Goal: Information Seeking & Learning: Learn about a topic

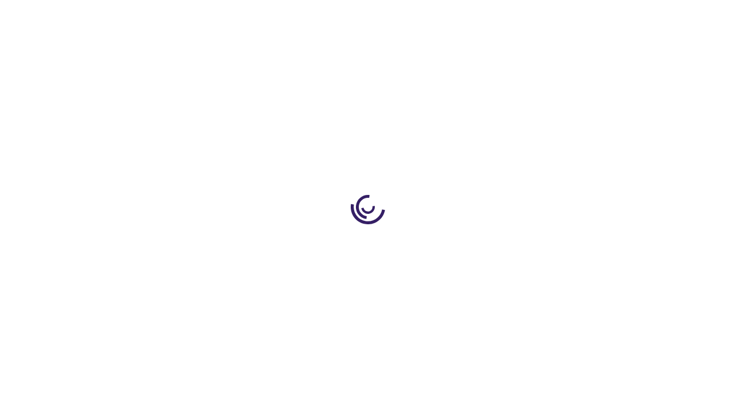
scroll to position [1587, 0]
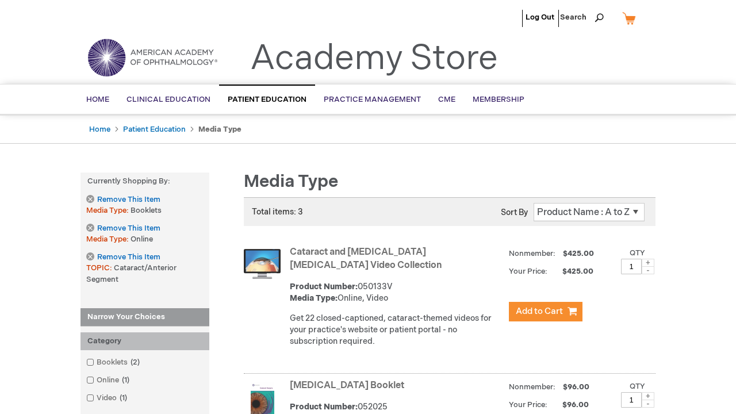
scroll to position [1368, 0]
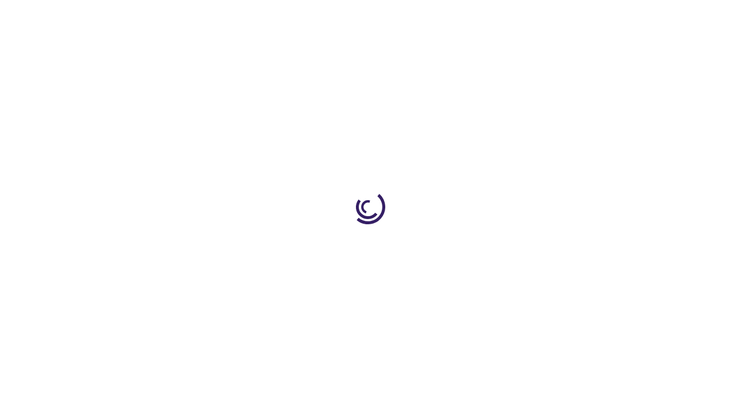
scroll to position [542, 0]
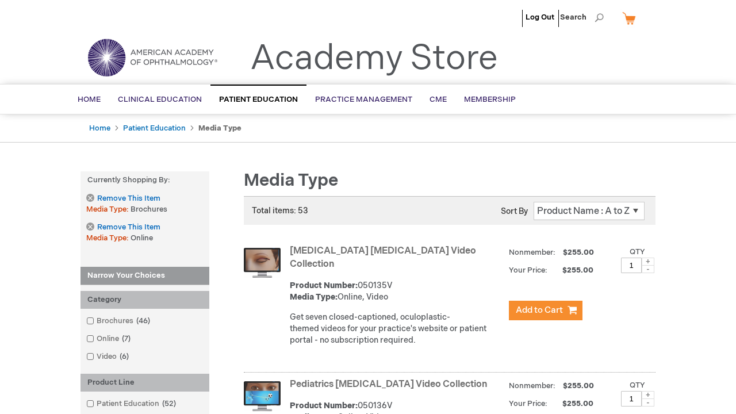
scroll to position [1156, 0]
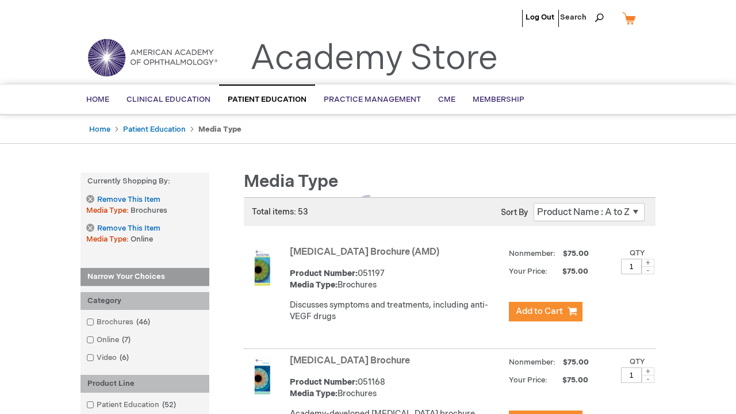
scroll to position [1141, 0]
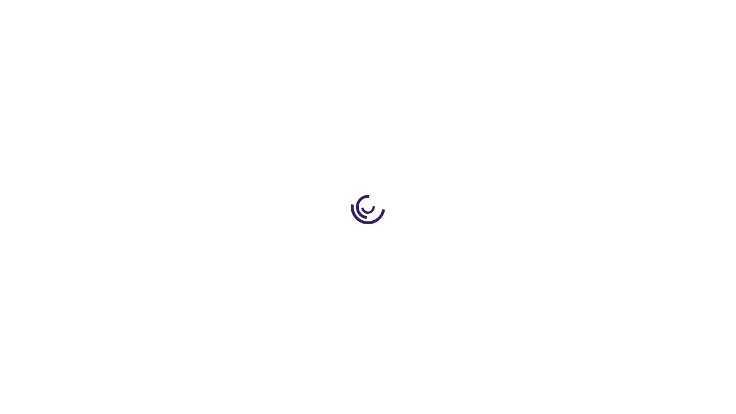
scroll to position [1137, 0]
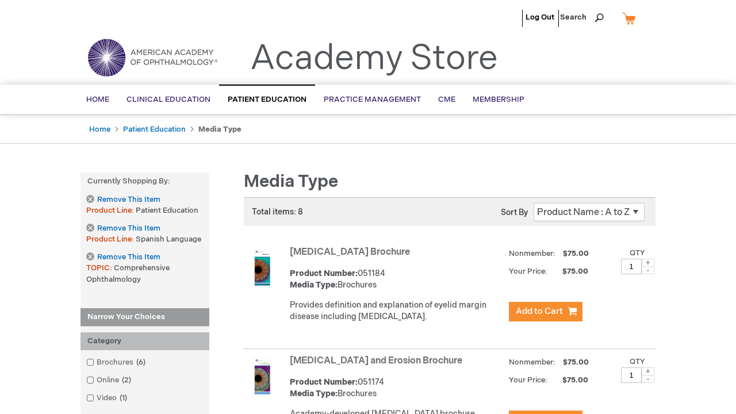
scroll to position [2401, 0]
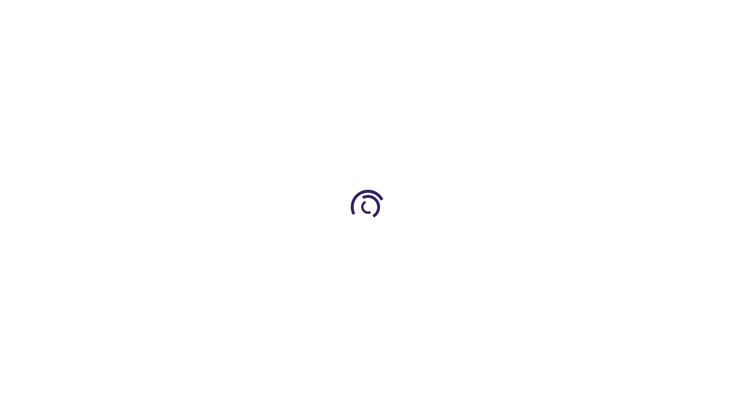
scroll to position [949, 0]
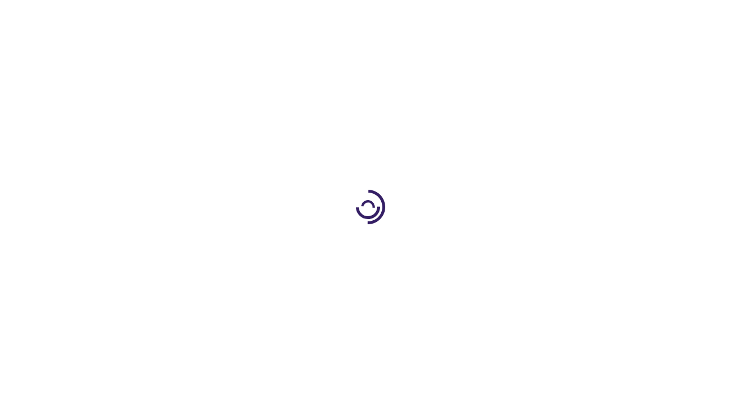
scroll to position [770, 0]
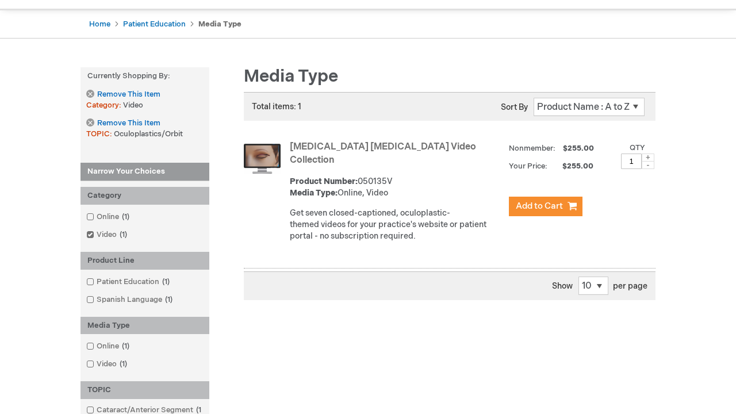
scroll to position [277, 0]
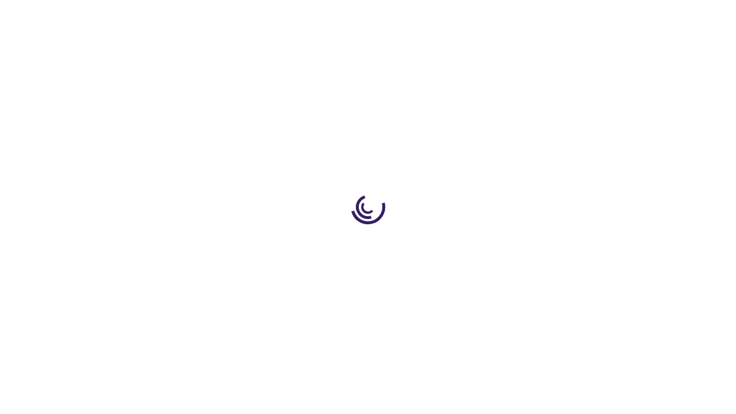
scroll to position [1575, 0]
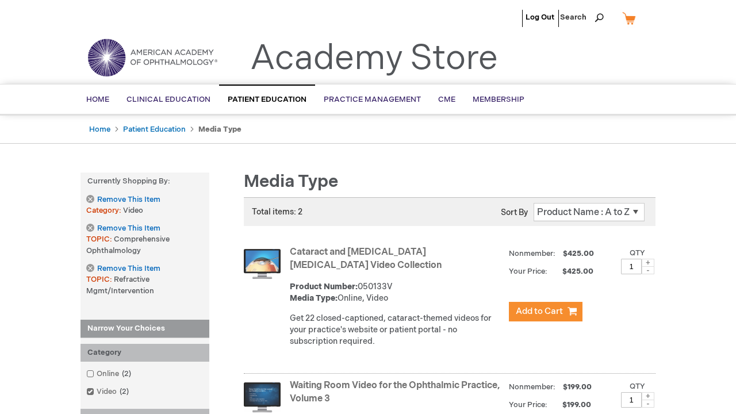
scroll to position [1669, 0]
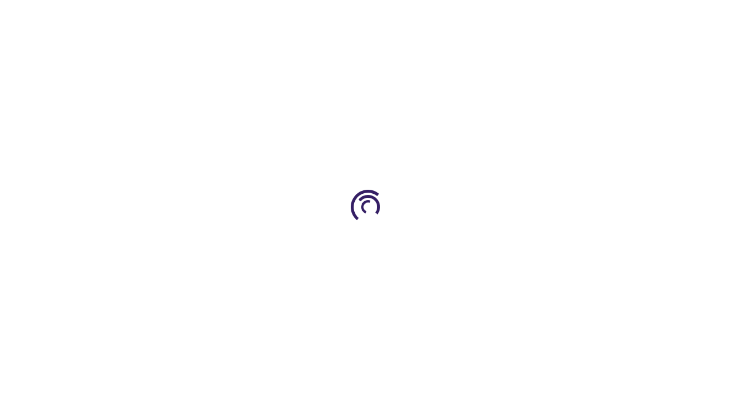
scroll to position [407, 0]
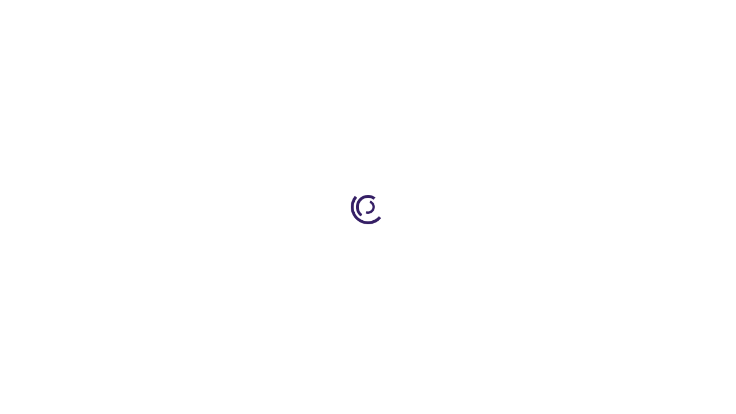
scroll to position [1285, 0]
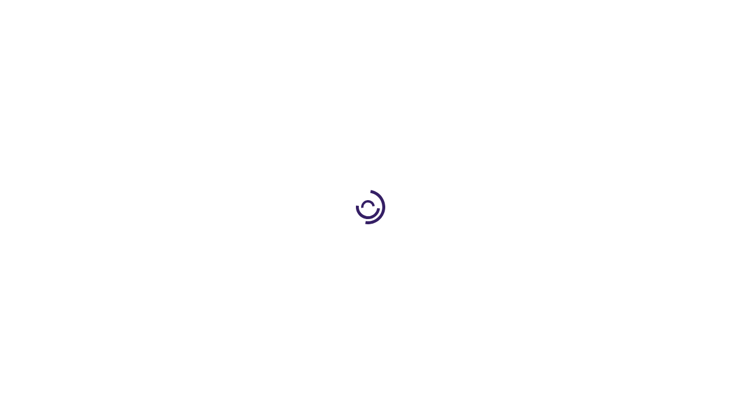
scroll to position [1539, 0]
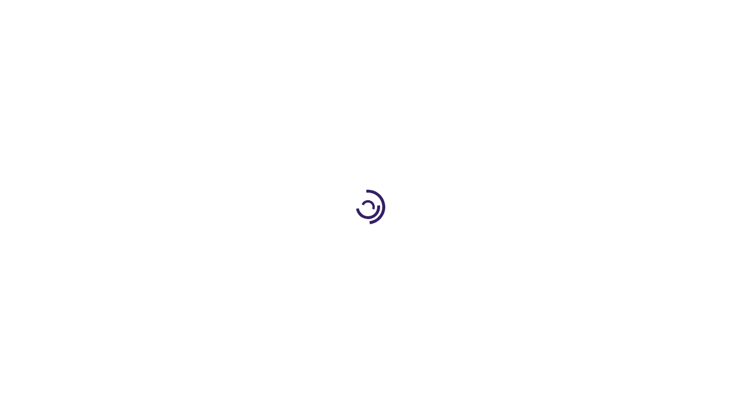
scroll to position [1163, 0]
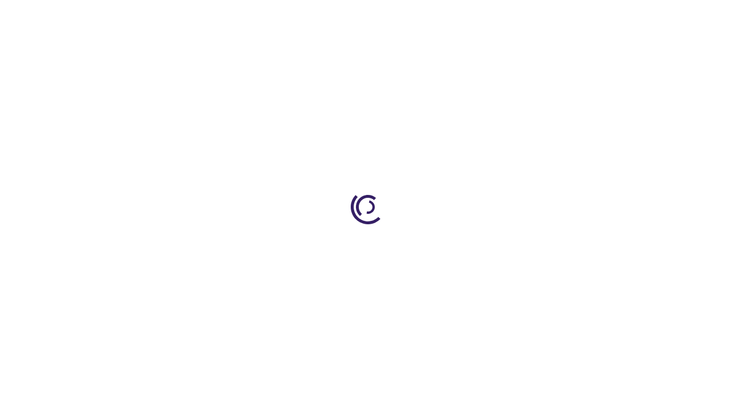
scroll to position [284, 0]
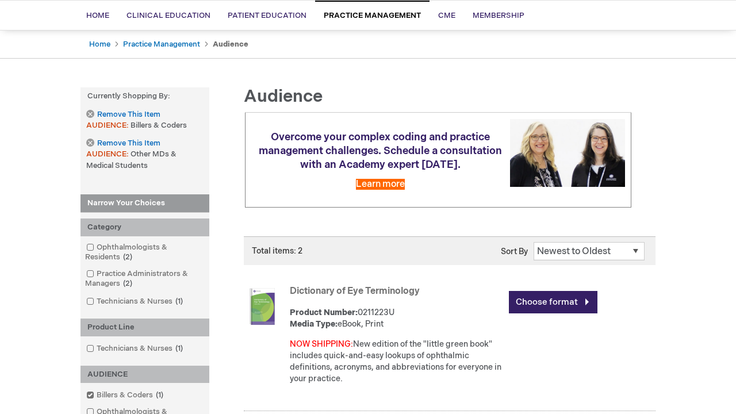
scroll to position [549, 0]
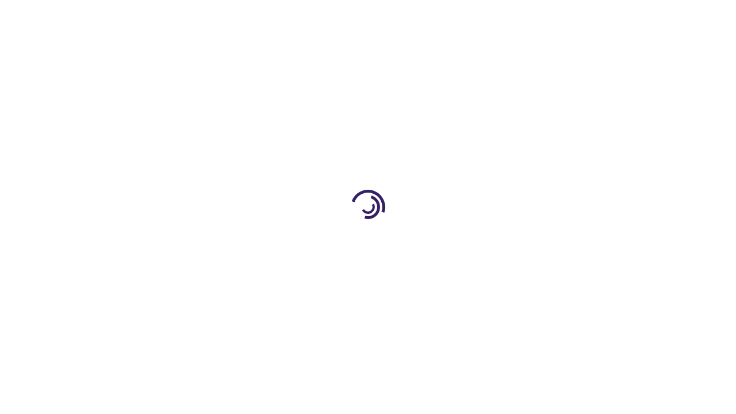
scroll to position [549, 0]
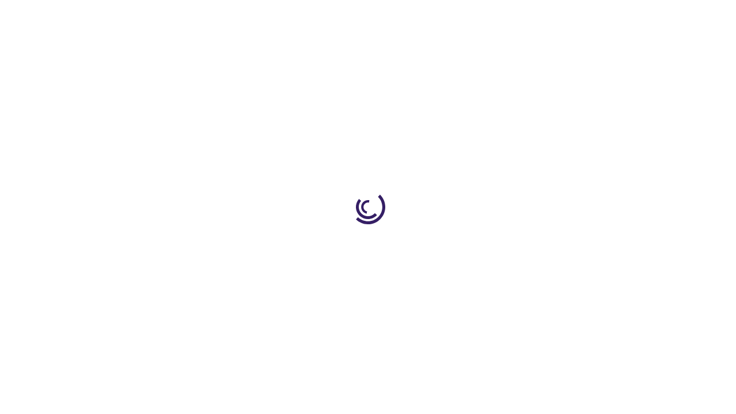
scroll to position [1575, 0]
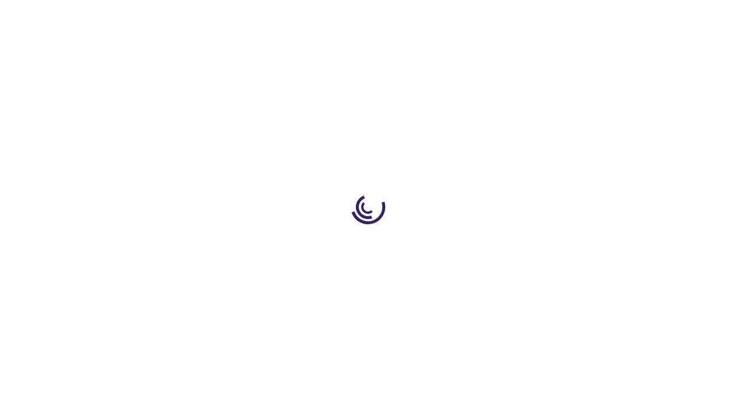
scroll to position [284, 0]
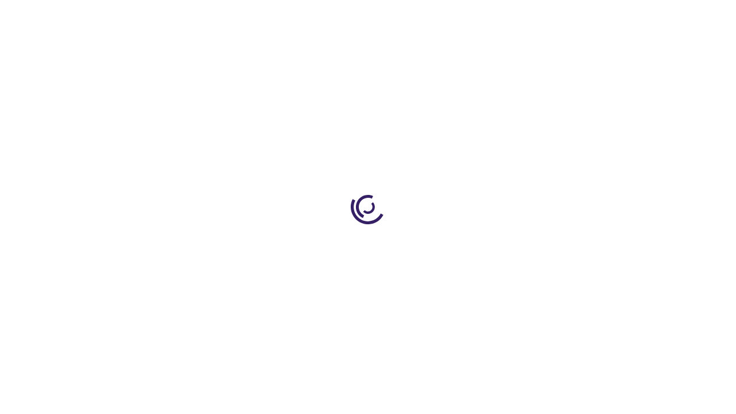
scroll to position [1554, 0]
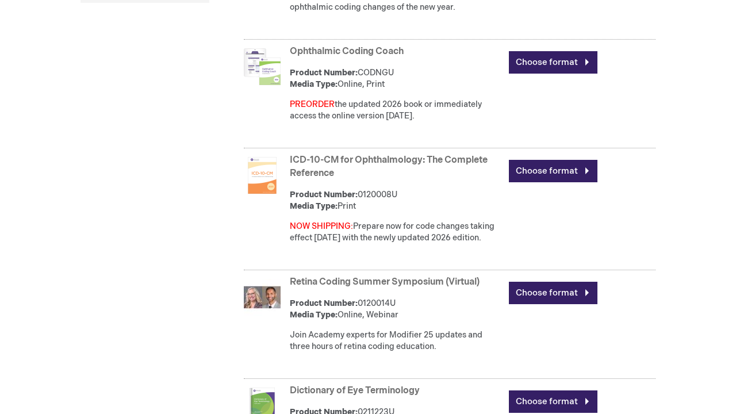
scroll to position [1646, 0]
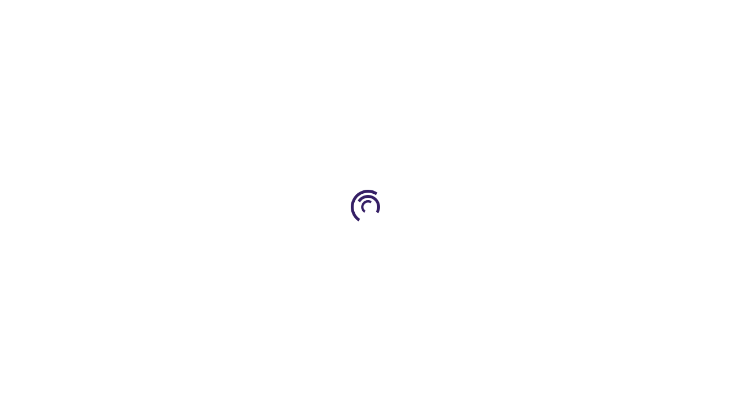
scroll to position [1206, 0]
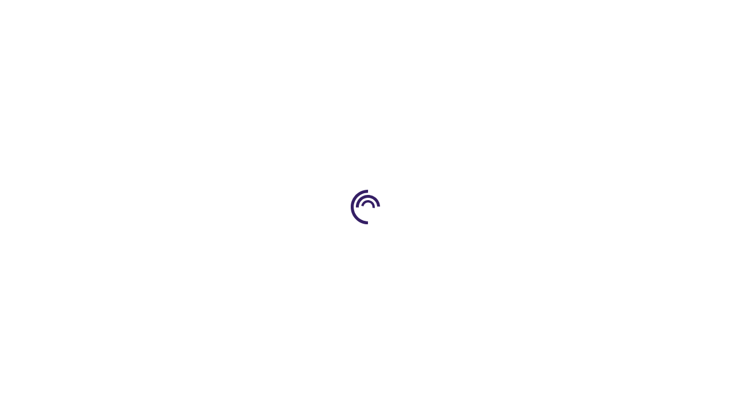
scroll to position [857, 0]
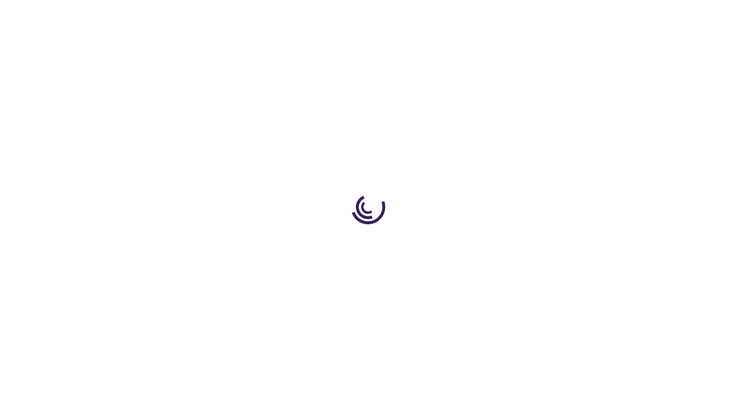
scroll to position [453, 0]
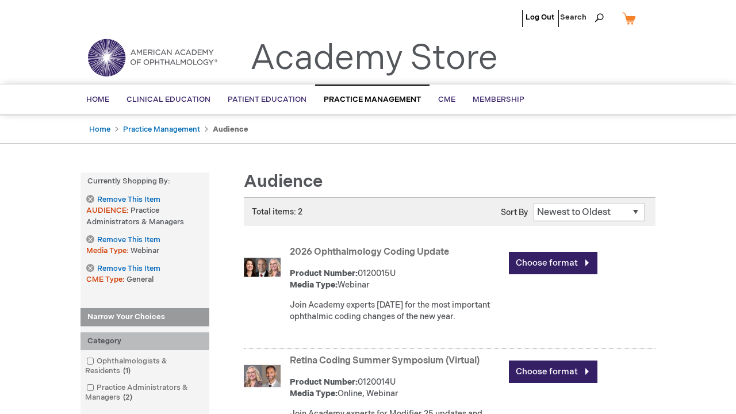
scroll to position [1153, 0]
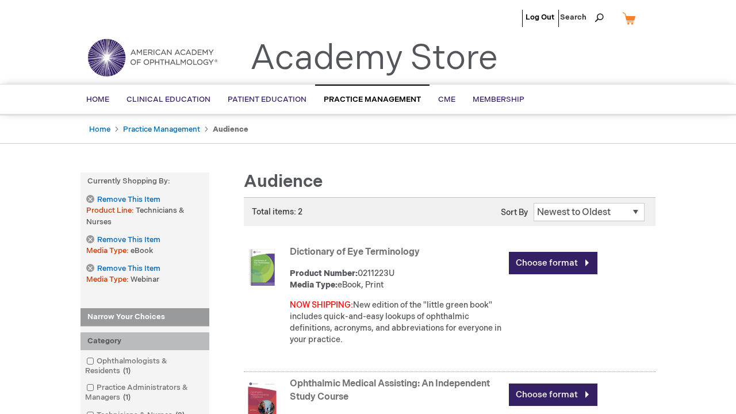
scroll to position [1594, 0]
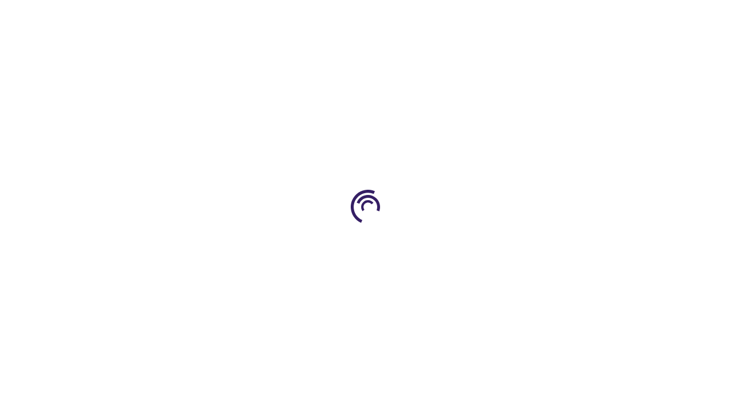
scroll to position [428, 0]
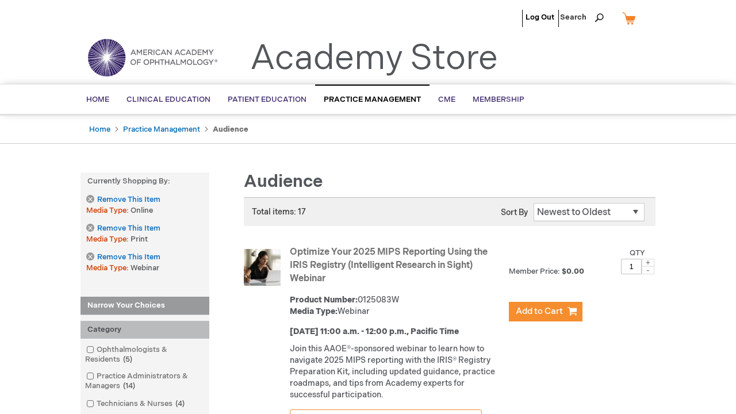
scroll to position [1330, 0]
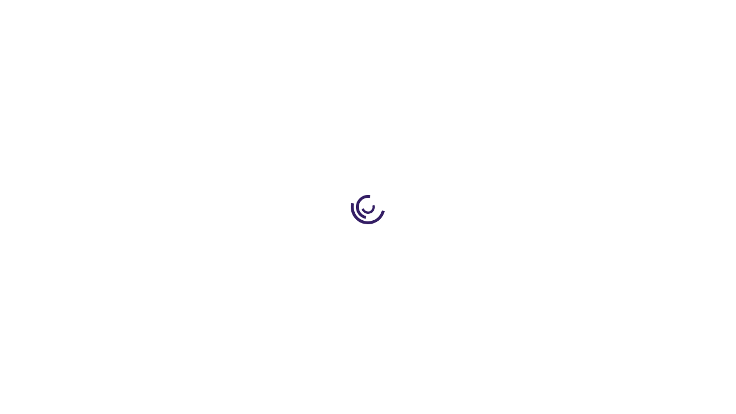
scroll to position [1314, 0]
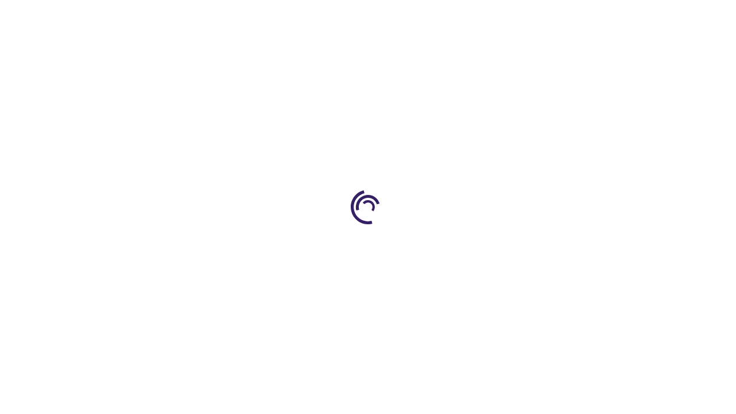
scroll to position [151, 0]
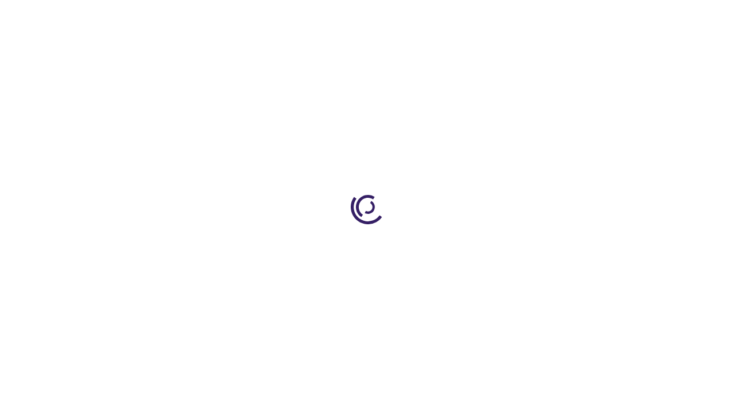
scroll to position [296, 0]
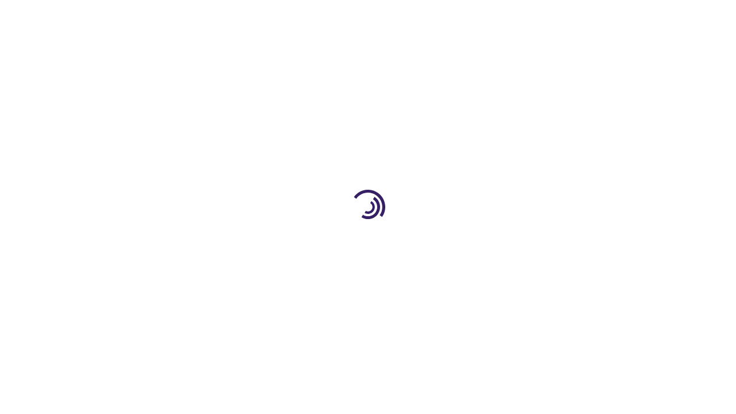
scroll to position [1714, 0]
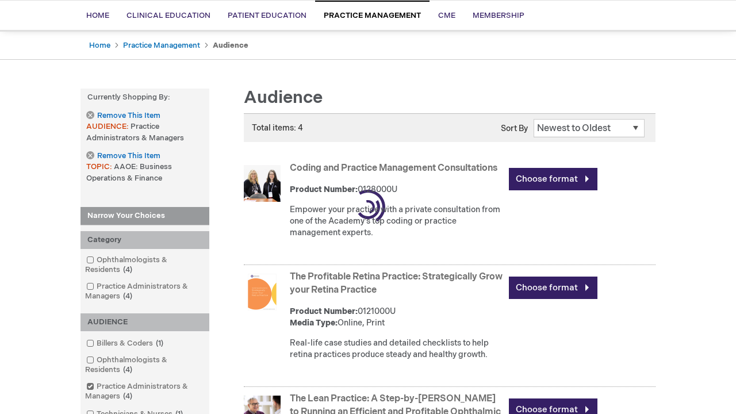
scroll to position [527, 0]
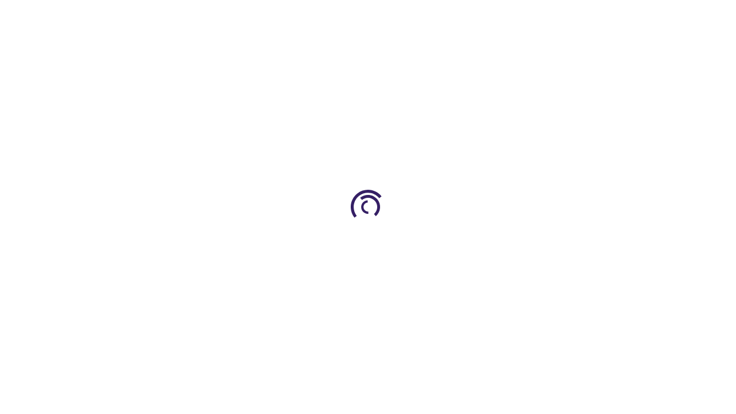
scroll to position [959, 0]
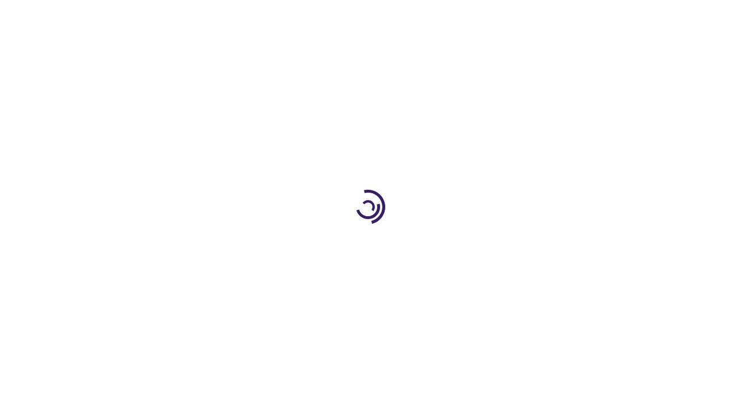
scroll to position [638, 0]
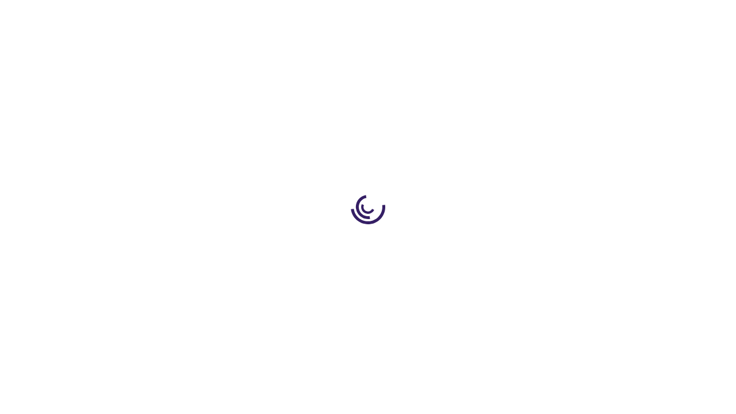
scroll to position [1734, 0]
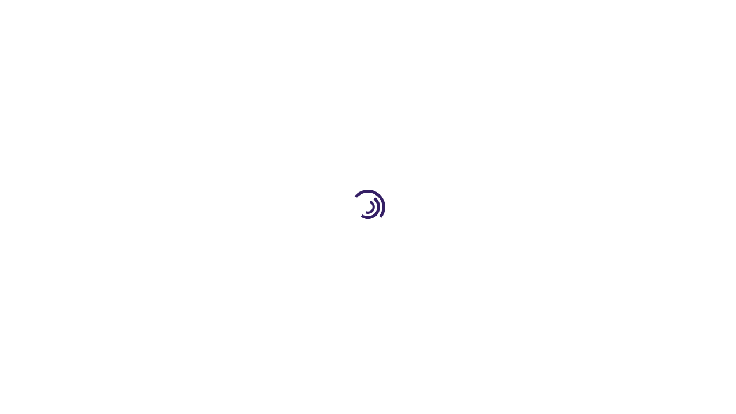
scroll to position [959, 0]
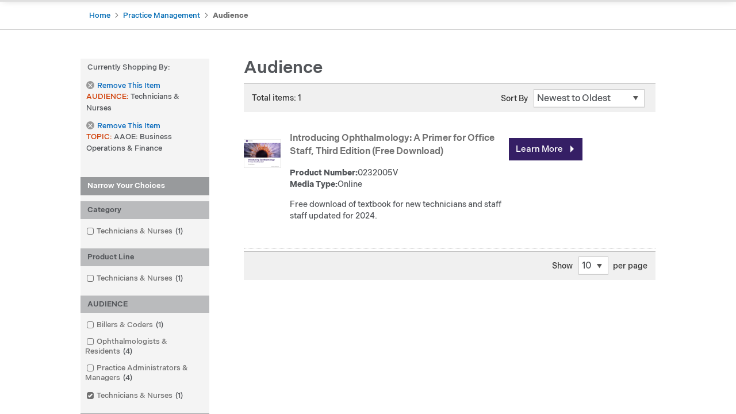
scroll to position [446, 0]
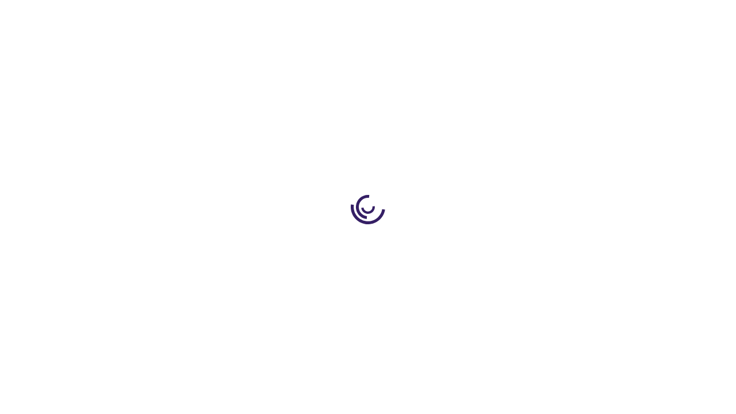
scroll to position [151, 0]
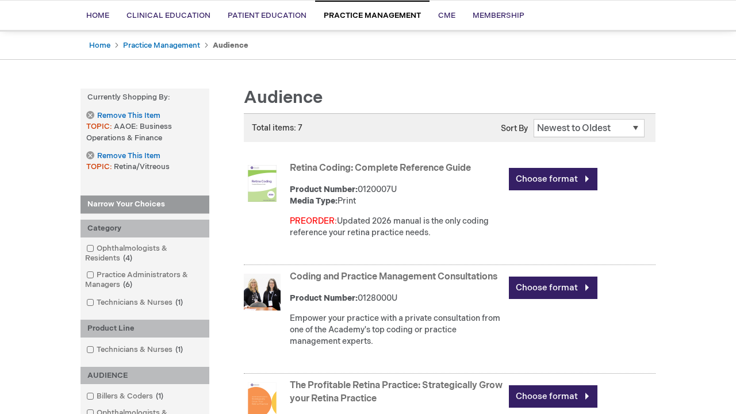
scroll to position [940, 0]
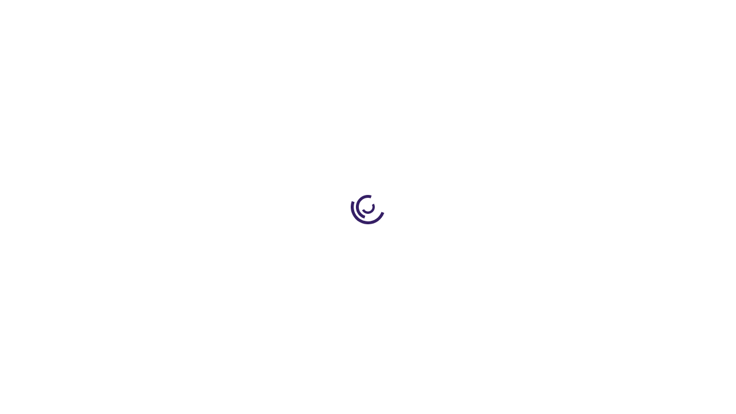
scroll to position [855, 0]
